Goal: Task Accomplishment & Management: Manage account settings

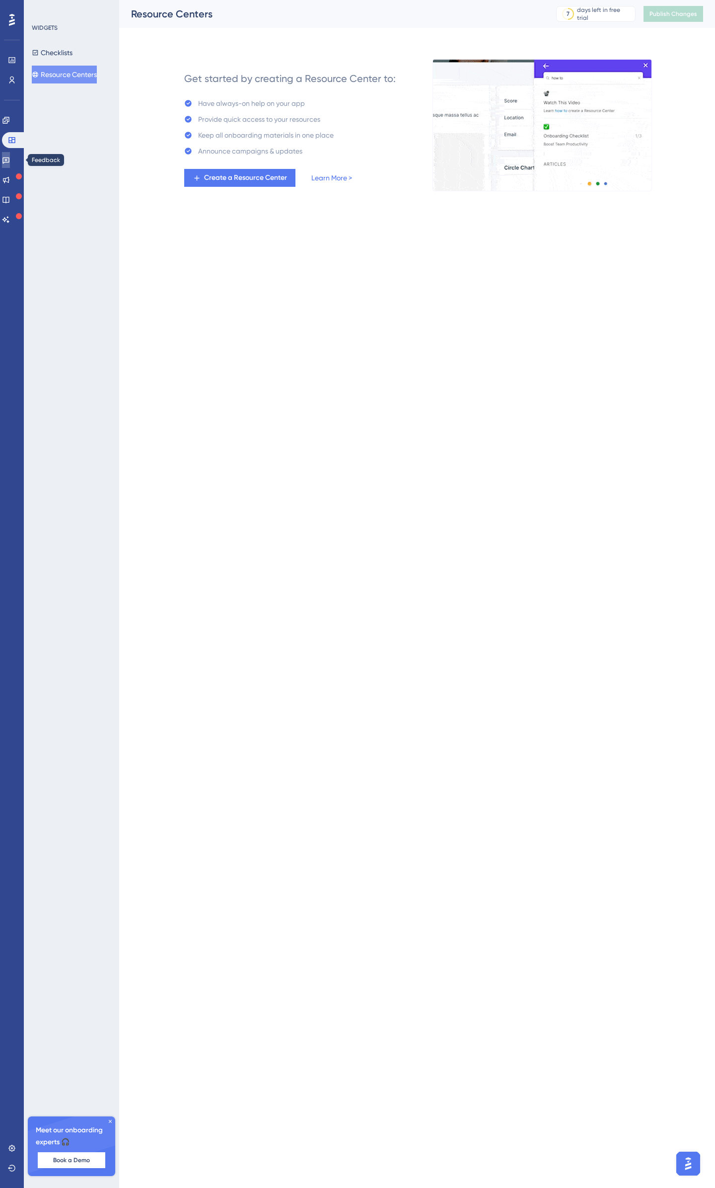
click at [7, 164] on link at bounding box center [6, 160] width 8 height 16
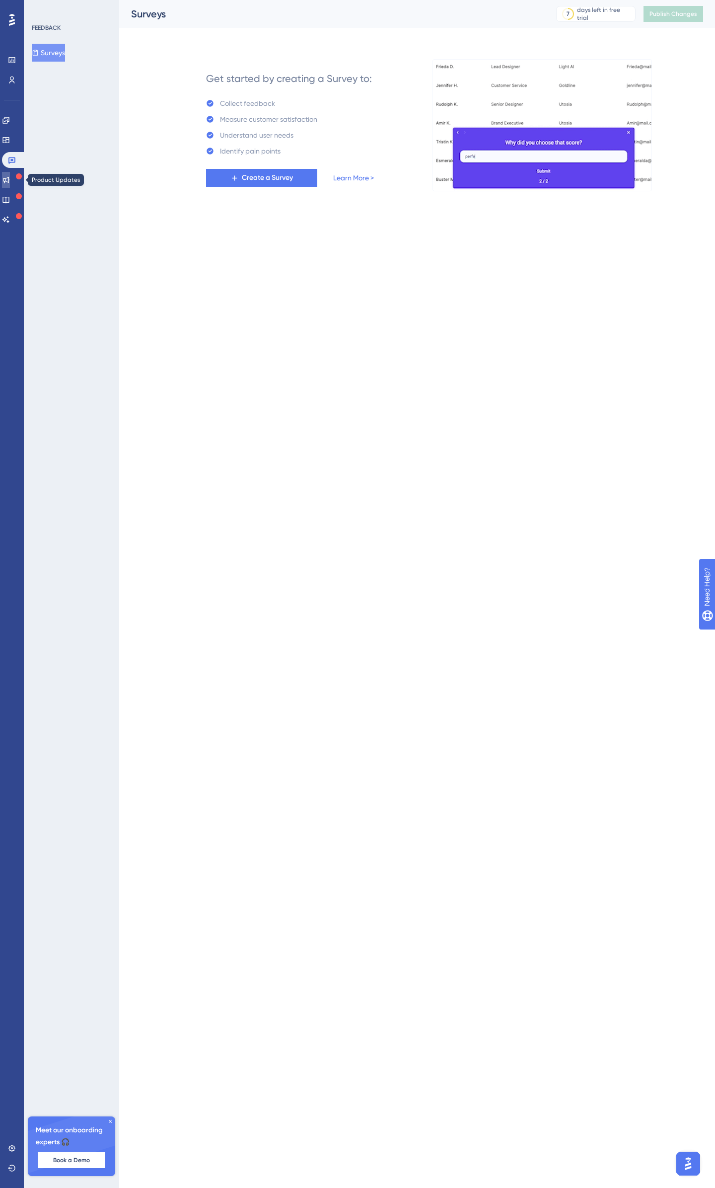
click at [9, 182] on icon at bounding box center [6, 180] width 8 height 8
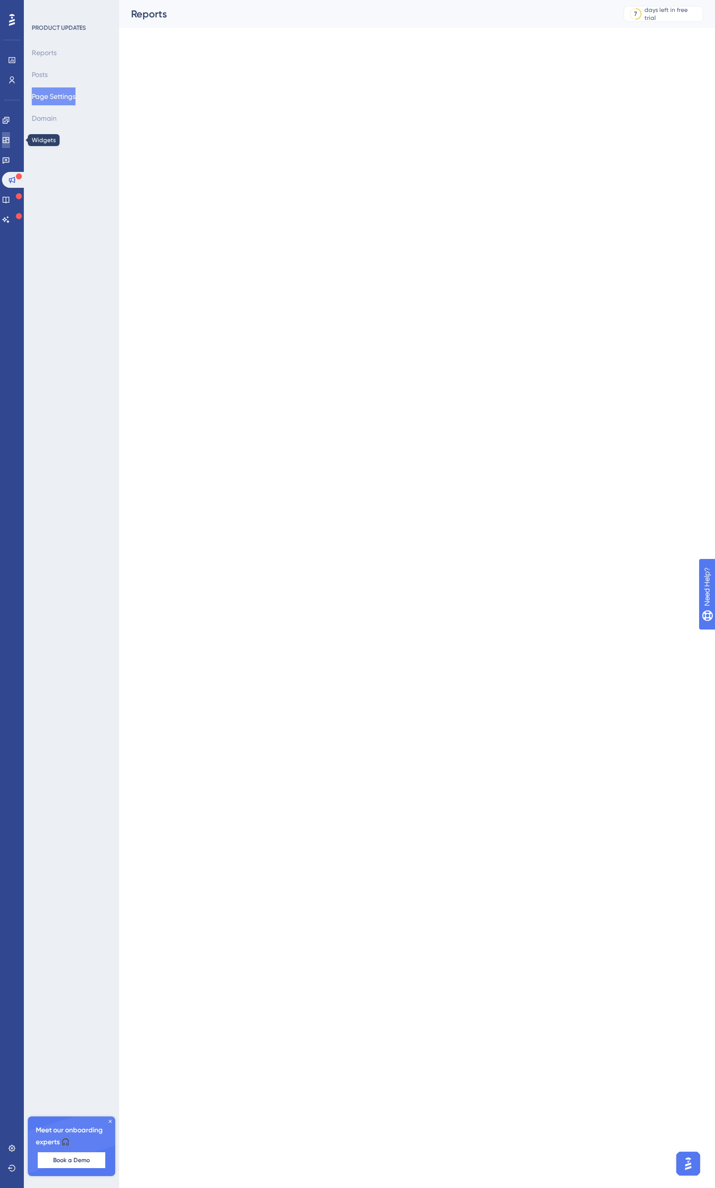
click at [9, 140] on icon at bounding box center [6, 140] width 8 height 8
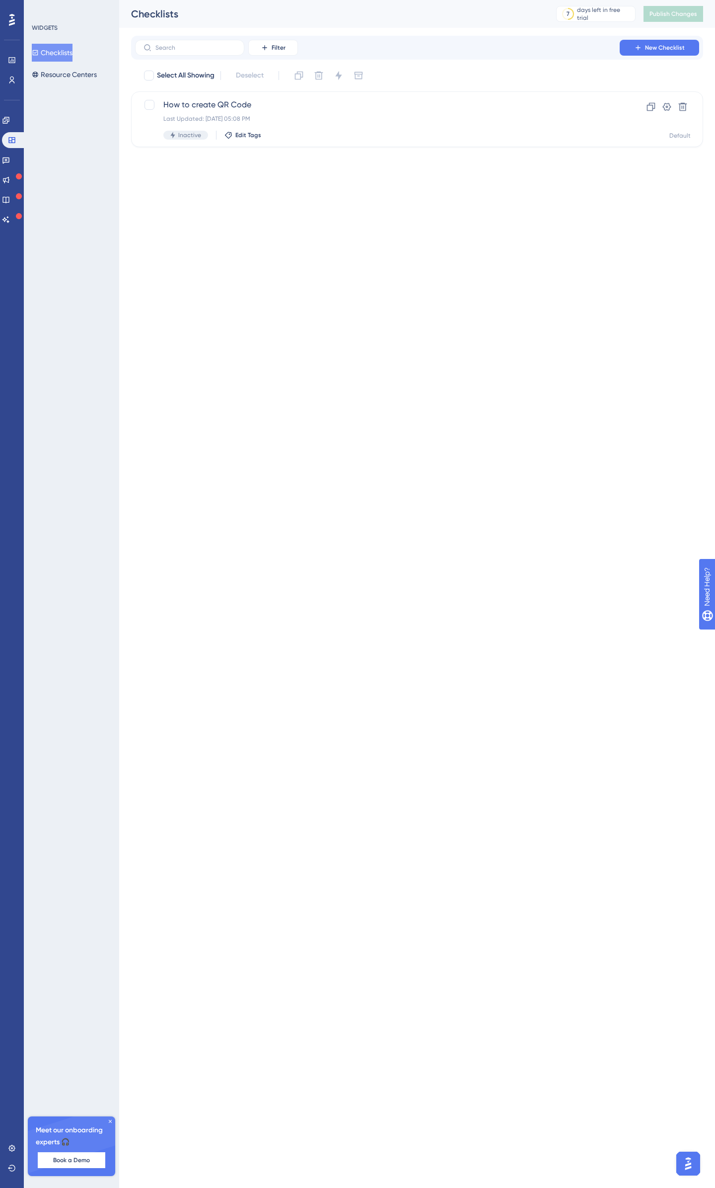
click at [65, 56] on button "Checklists" at bounding box center [52, 53] width 41 height 18
click at [208, 113] on div "How to create QR Code Last Updated: Oct 04 2025, 05:08 PM Inactive Edit Tags" at bounding box center [377, 119] width 428 height 41
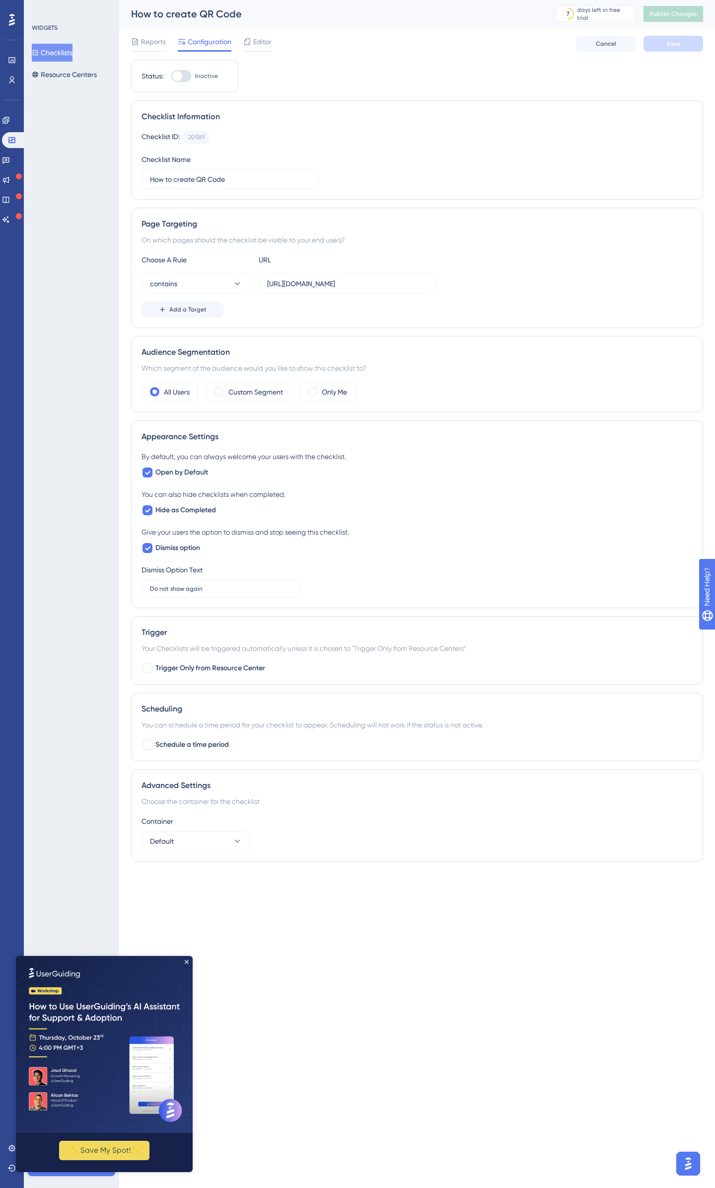
click at [181, 76] on div at bounding box center [177, 76] width 10 height 10
click at [171, 76] on input "Inactive" at bounding box center [171, 76] width 0 height 0
checkbox input "true"
click at [686, 48] on button "Save" at bounding box center [674, 44] width 60 height 16
click at [681, 9] on button "Publish Changes" at bounding box center [674, 14] width 60 height 16
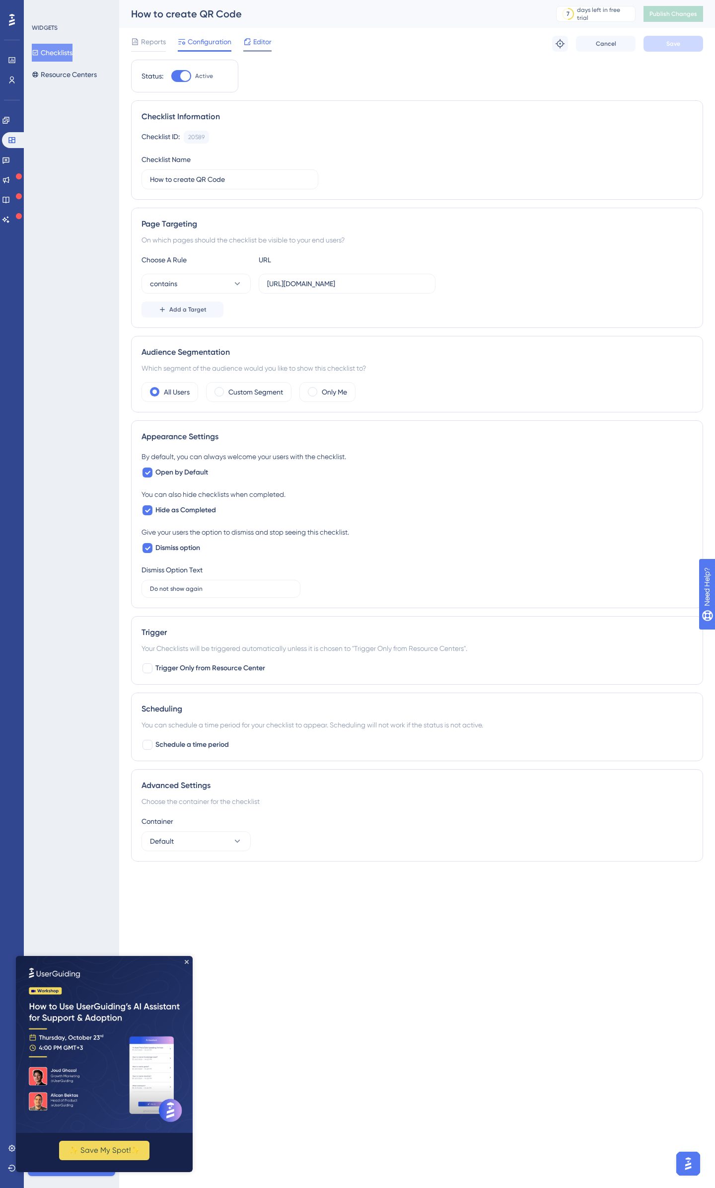
click at [251, 48] on div "Editor" at bounding box center [257, 44] width 28 height 16
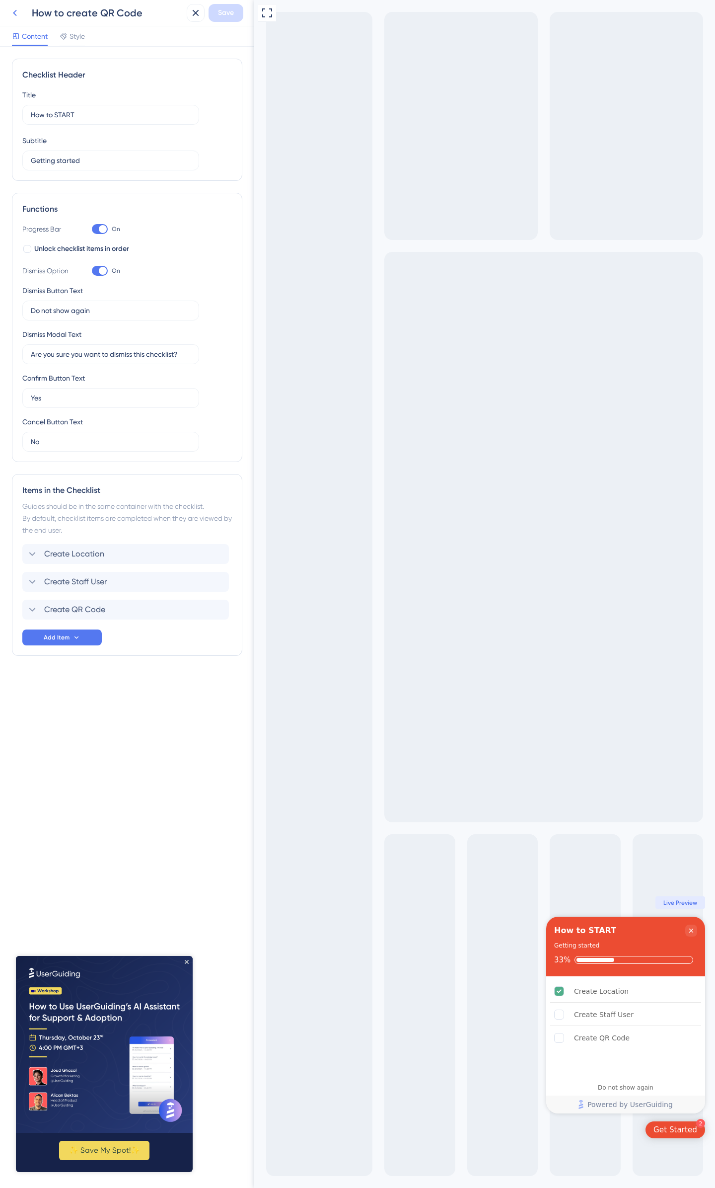
click at [13, 11] on icon at bounding box center [15, 13] width 12 height 12
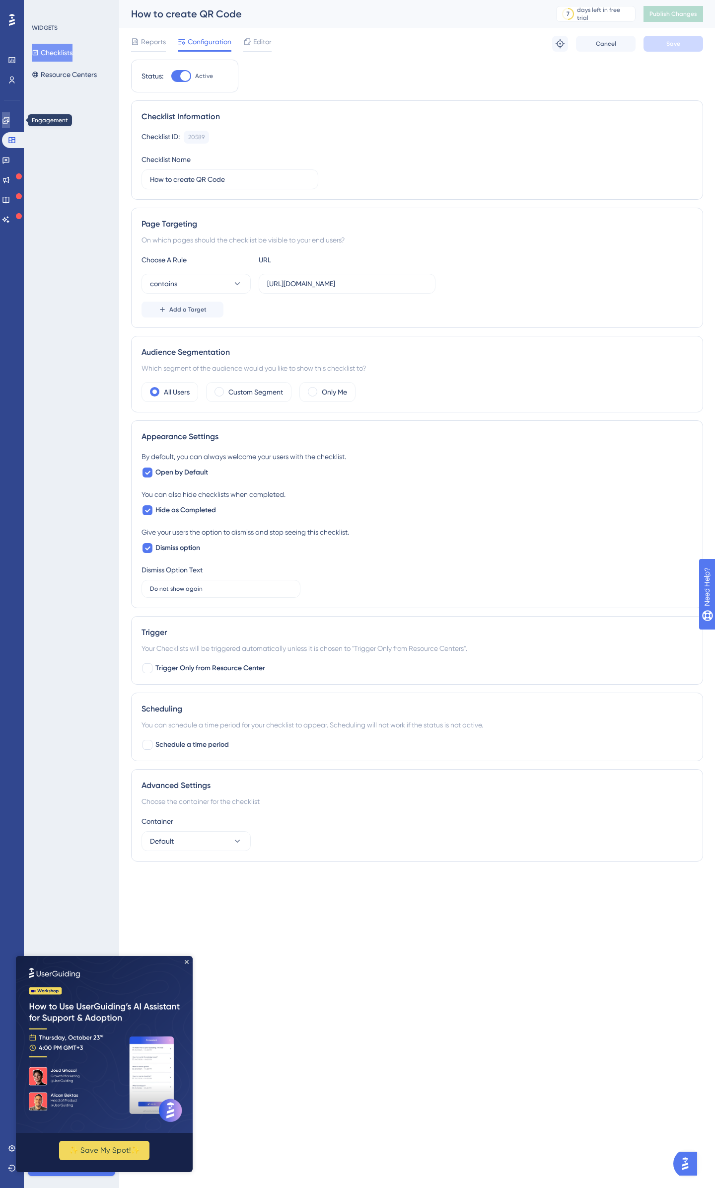
click at [7, 117] on link at bounding box center [6, 120] width 8 height 16
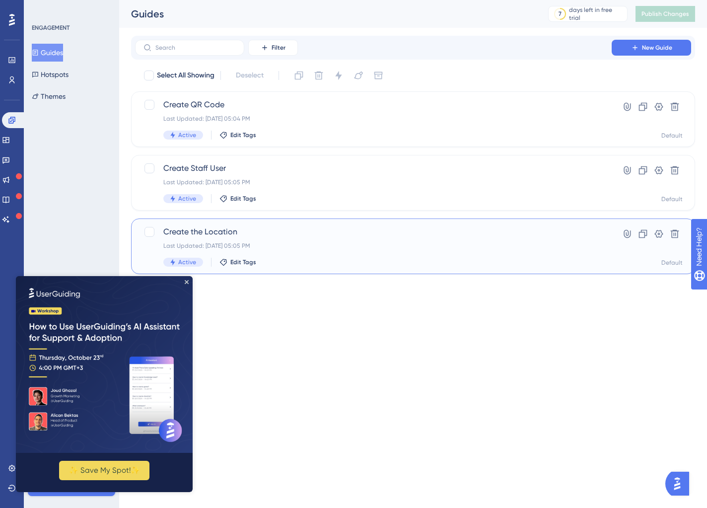
click at [357, 234] on span "Create the Location" at bounding box center [373, 232] width 420 height 12
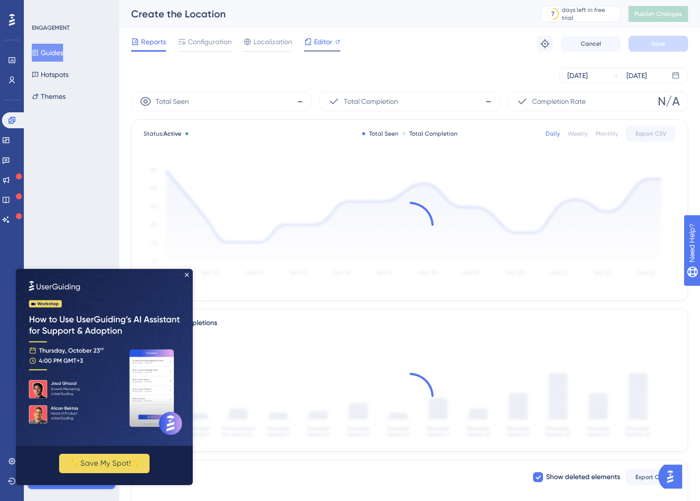
click at [323, 44] on span "Editor" at bounding box center [323, 42] width 18 height 12
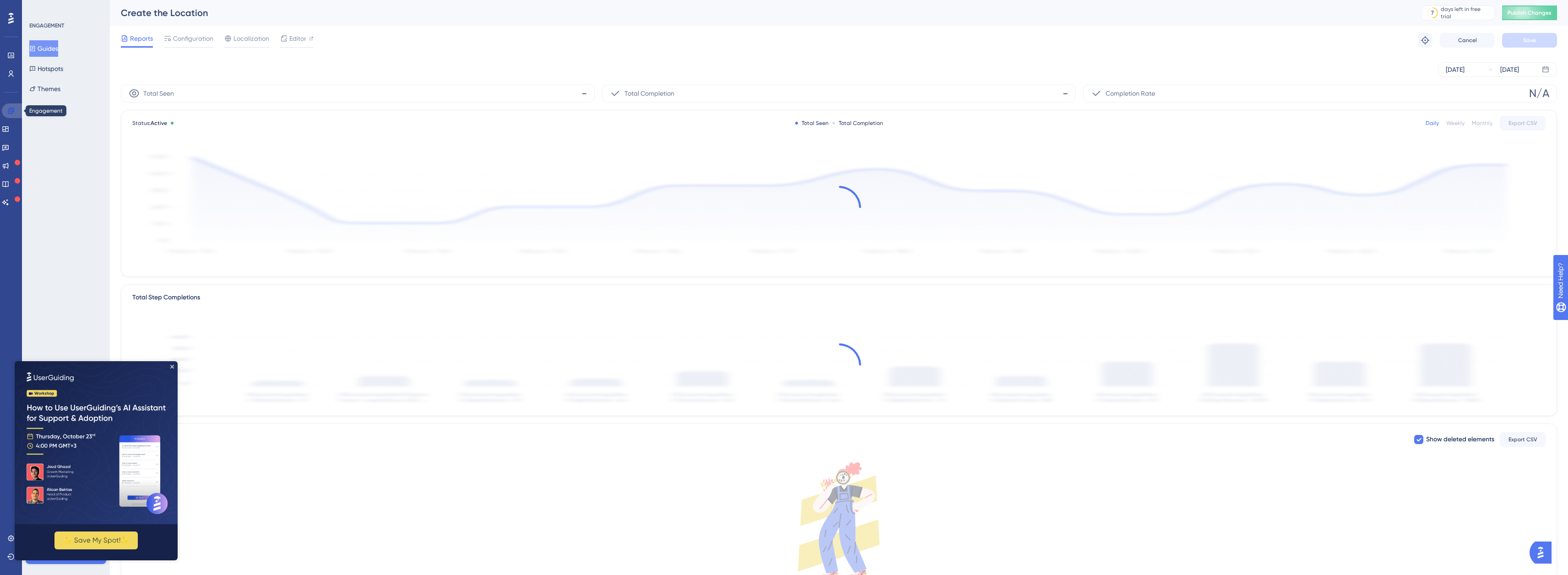
click at [9, 115] on link at bounding box center [13, 111] width 22 height 15
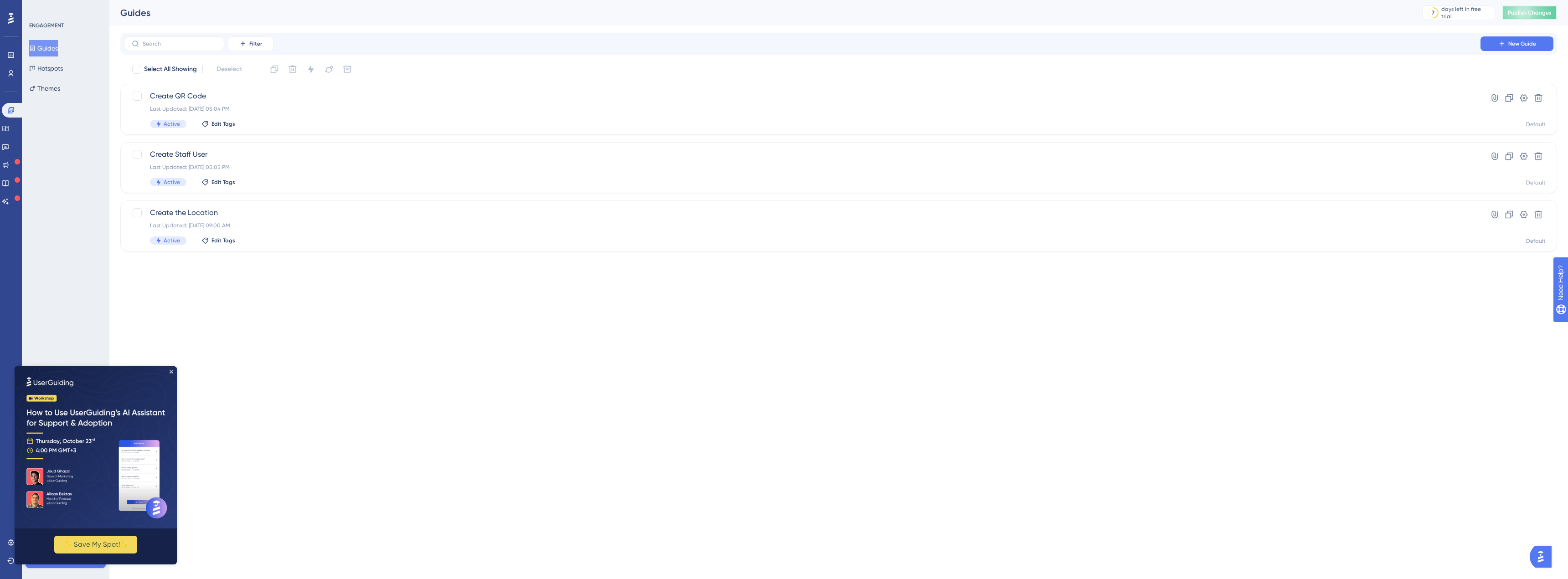
click at [656, 9] on span "Publish Changes" at bounding box center [1529, 13] width 44 height 7
click at [173, 371] on div "✨ Save My Spot!✨" at bounding box center [95, 465] width 162 height 198
click at [170, 371] on icon "Close Preview" at bounding box center [172, 372] width 4 height 4
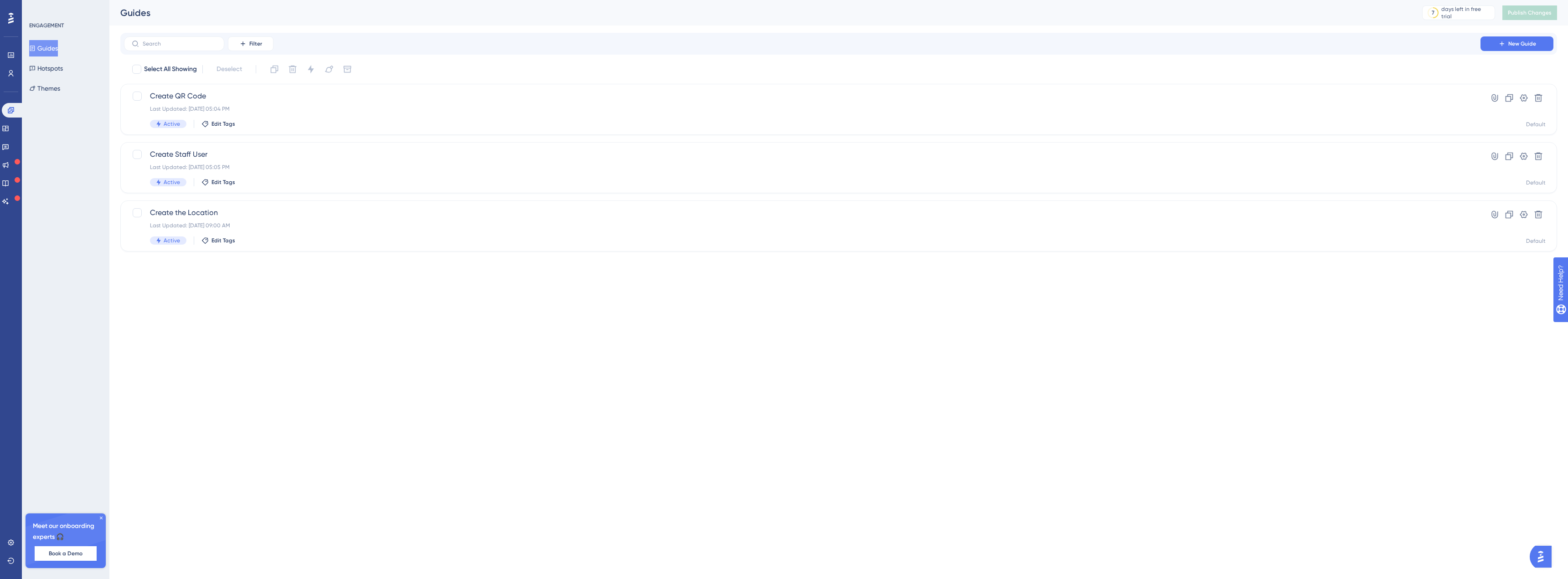
click at [170, 0] on html "Performance Users Engagement Widgets Feedback Product Updates Knowledge Base AI…" at bounding box center [784, 0] width 1568 height 0
click at [8, 130] on icon at bounding box center [5, 128] width 6 height 6
click at [217, 100] on span "How to create QR Code" at bounding box center [802, 96] width 1305 height 11
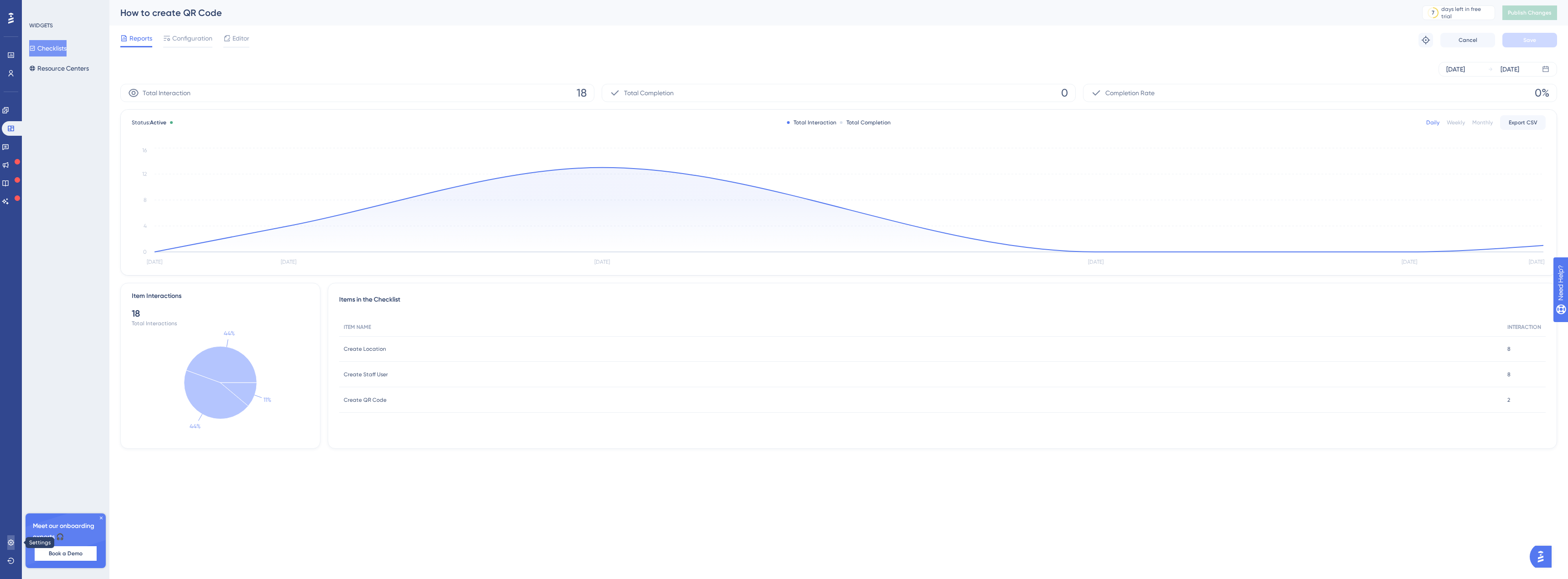
click at [7, 546] on link at bounding box center [11, 543] width 7 height 15
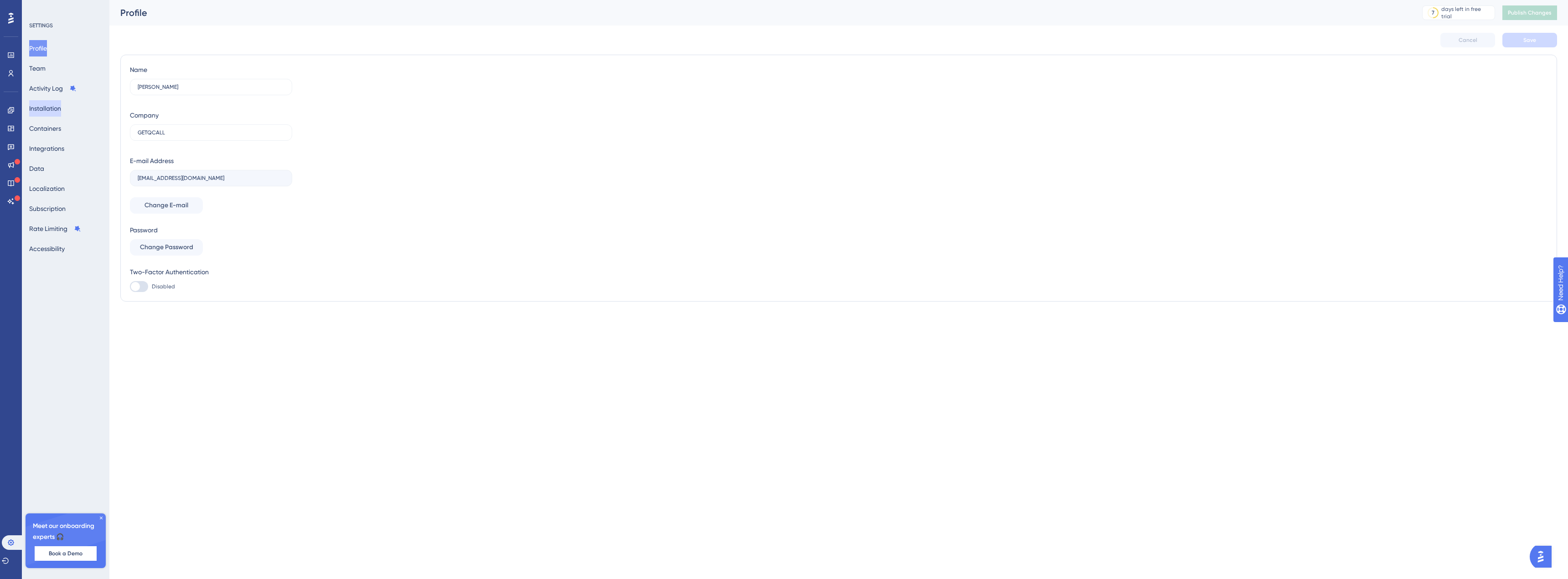
click at [47, 107] on button "Installation" at bounding box center [45, 108] width 32 height 17
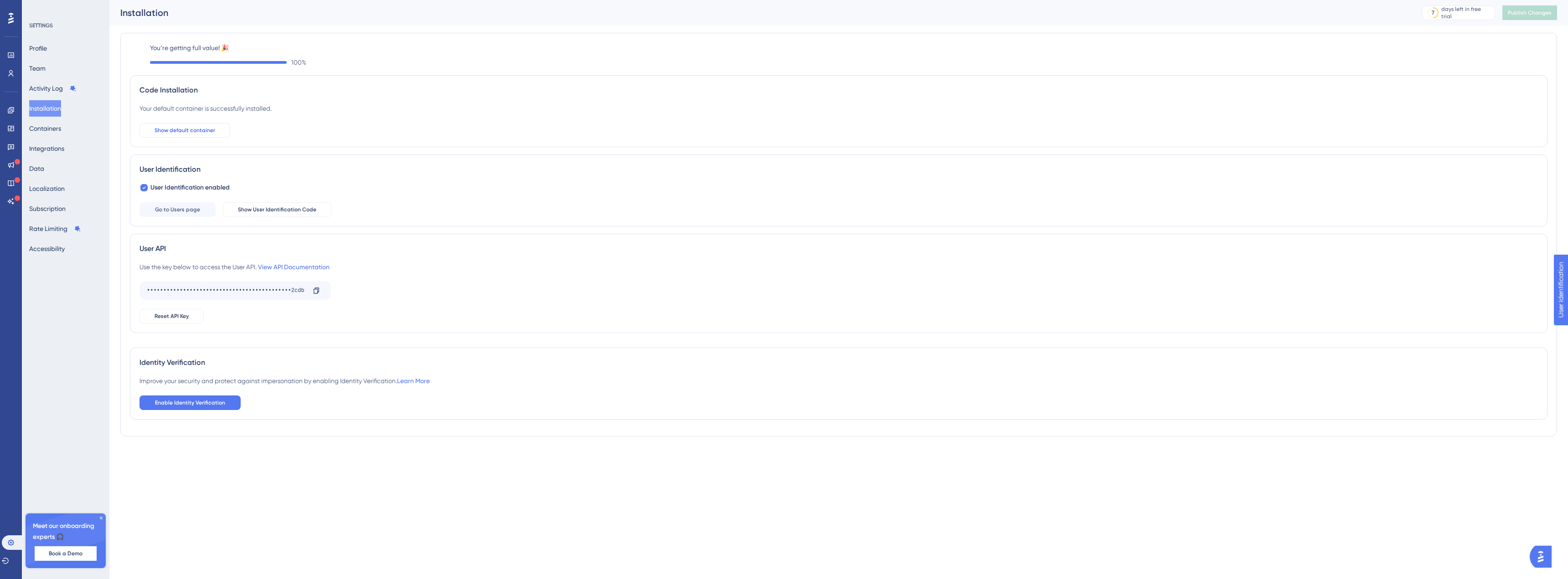
click at [220, 131] on button "Show default container" at bounding box center [184, 130] width 91 height 15
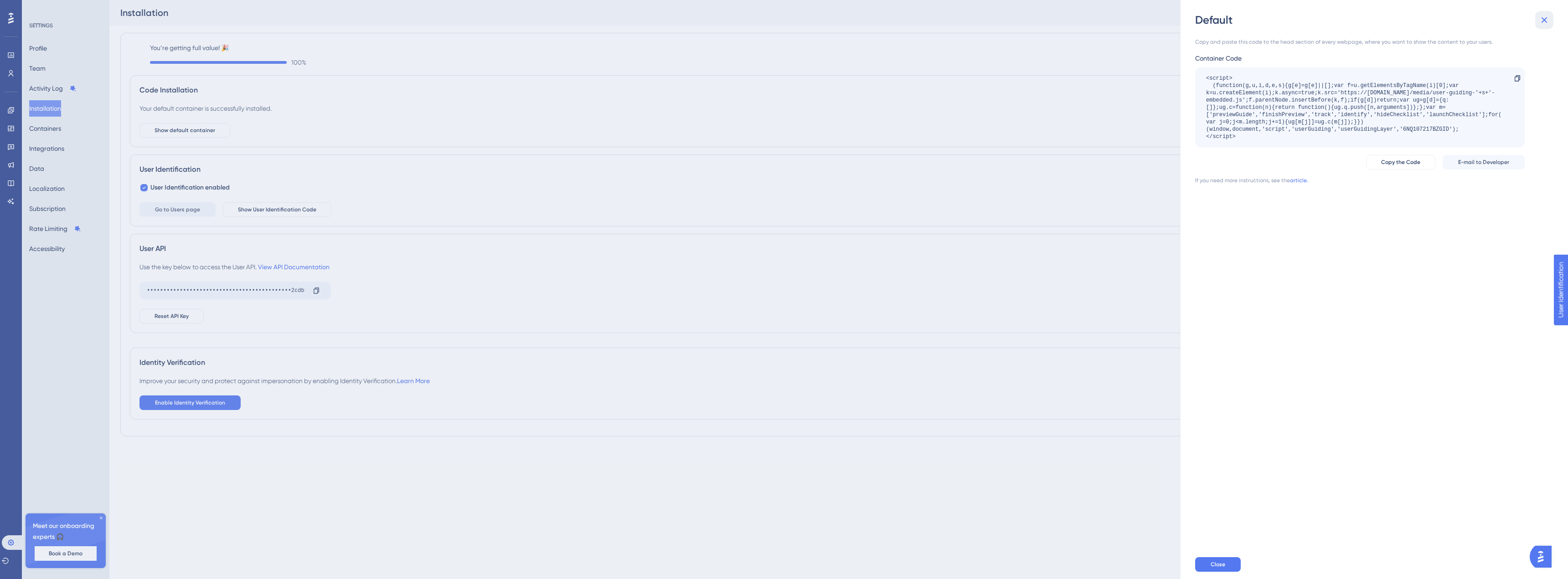
click at [656, 17] on icon at bounding box center [1544, 20] width 11 height 11
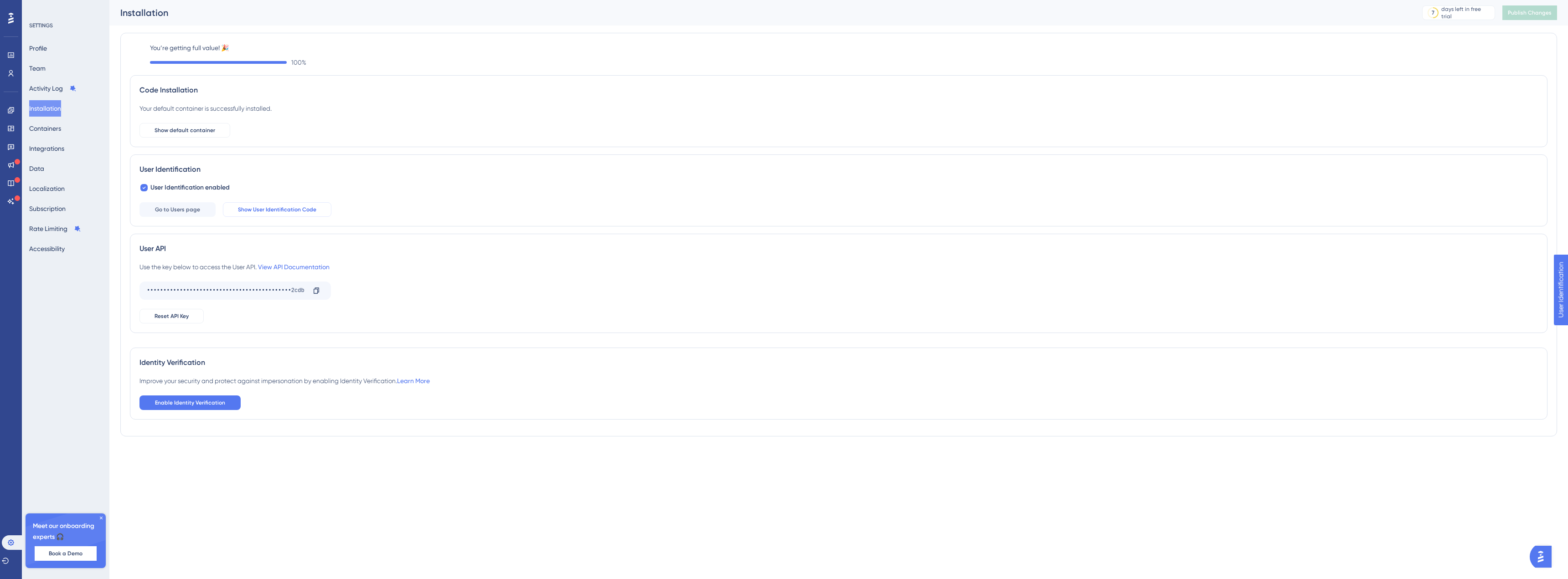
click at [245, 206] on span "Show User Identification Code" at bounding box center [276, 210] width 78 height 7
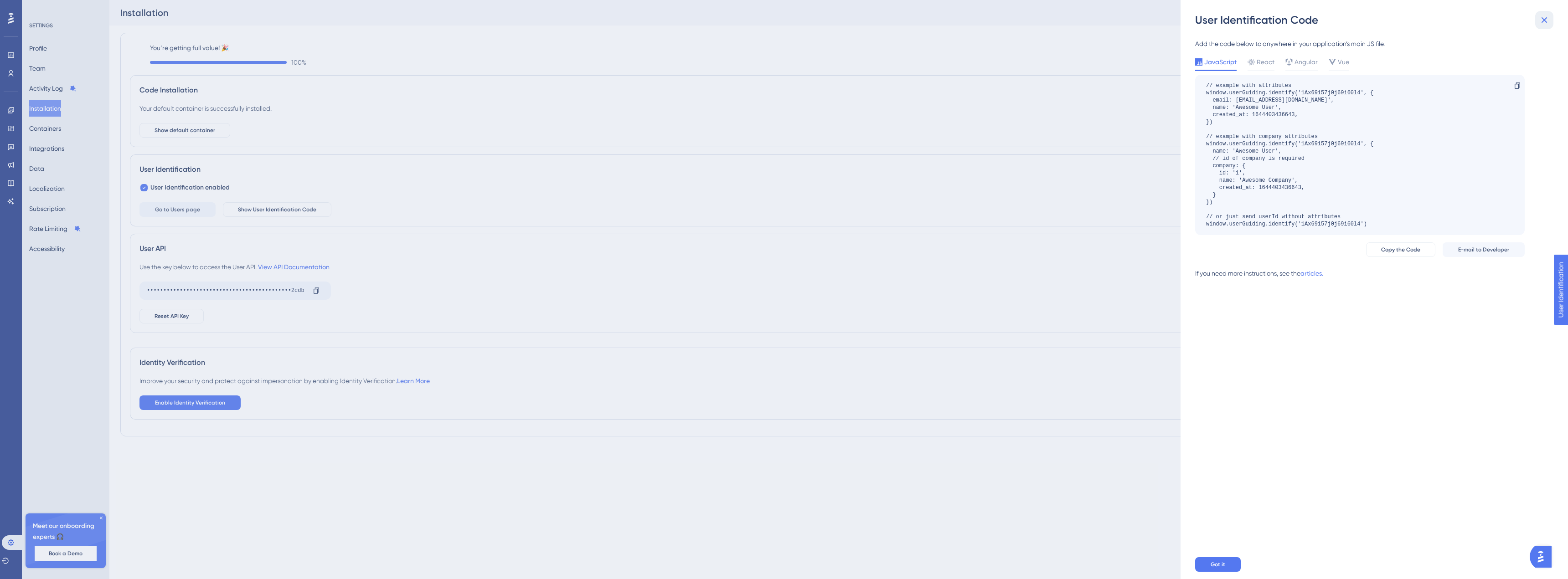
click at [656, 23] on icon at bounding box center [1544, 20] width 11 height 11
